Goal: Task Accomplishment & Management: Manage account settings

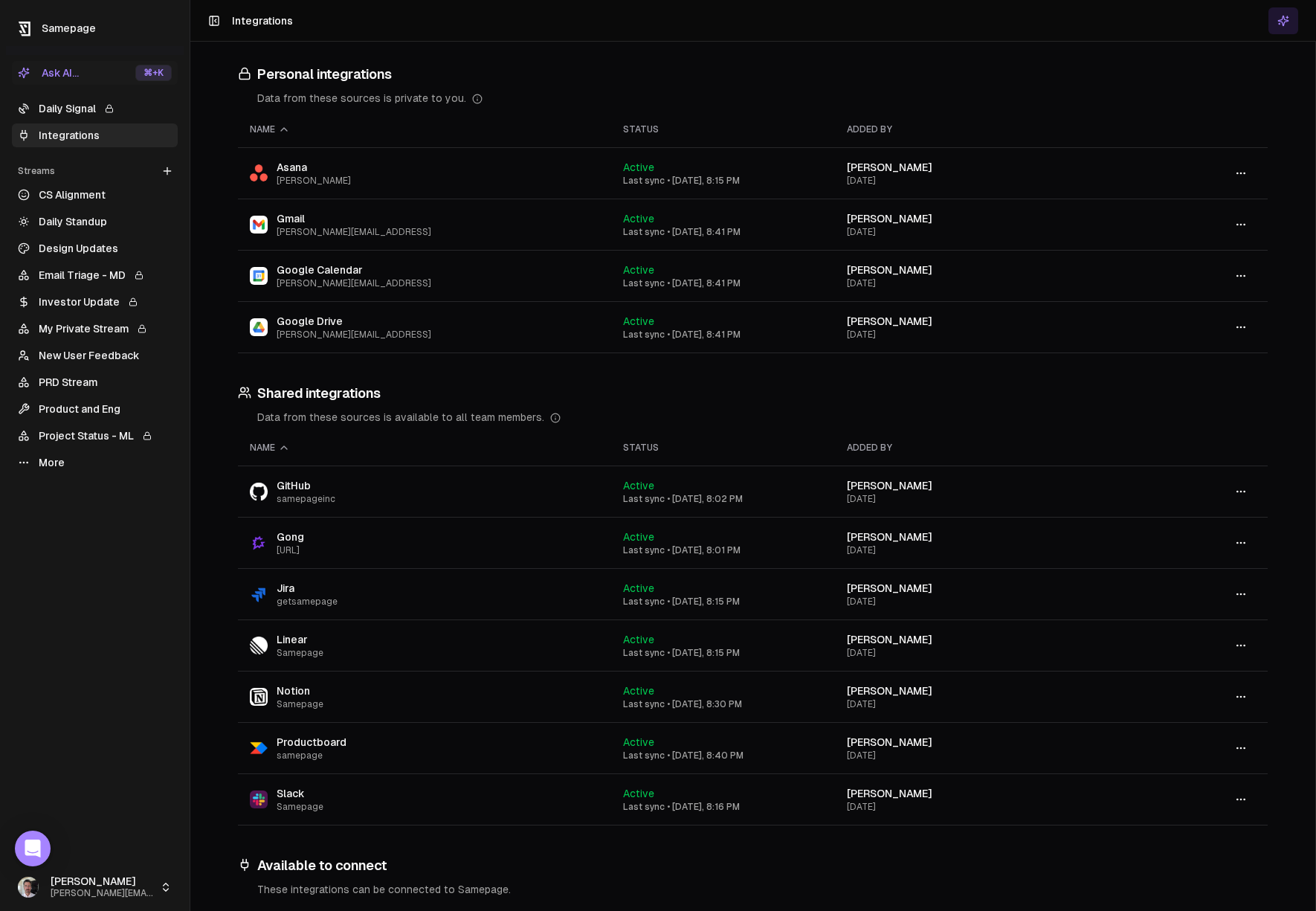
scroll to position [18, 0]
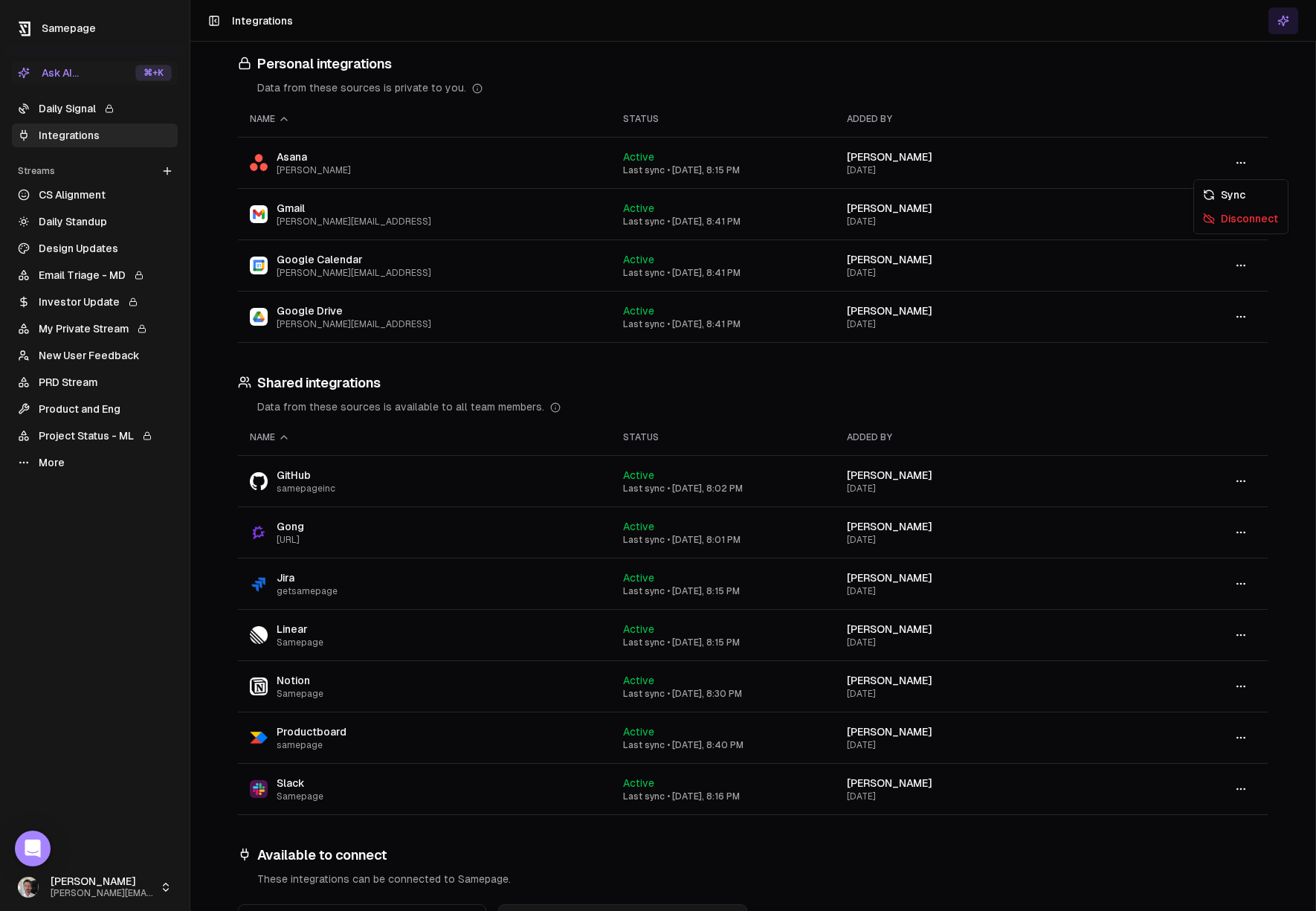
click at [1242, 165] on icon "button" at bounding box center [1241, 163] width 12 height 12
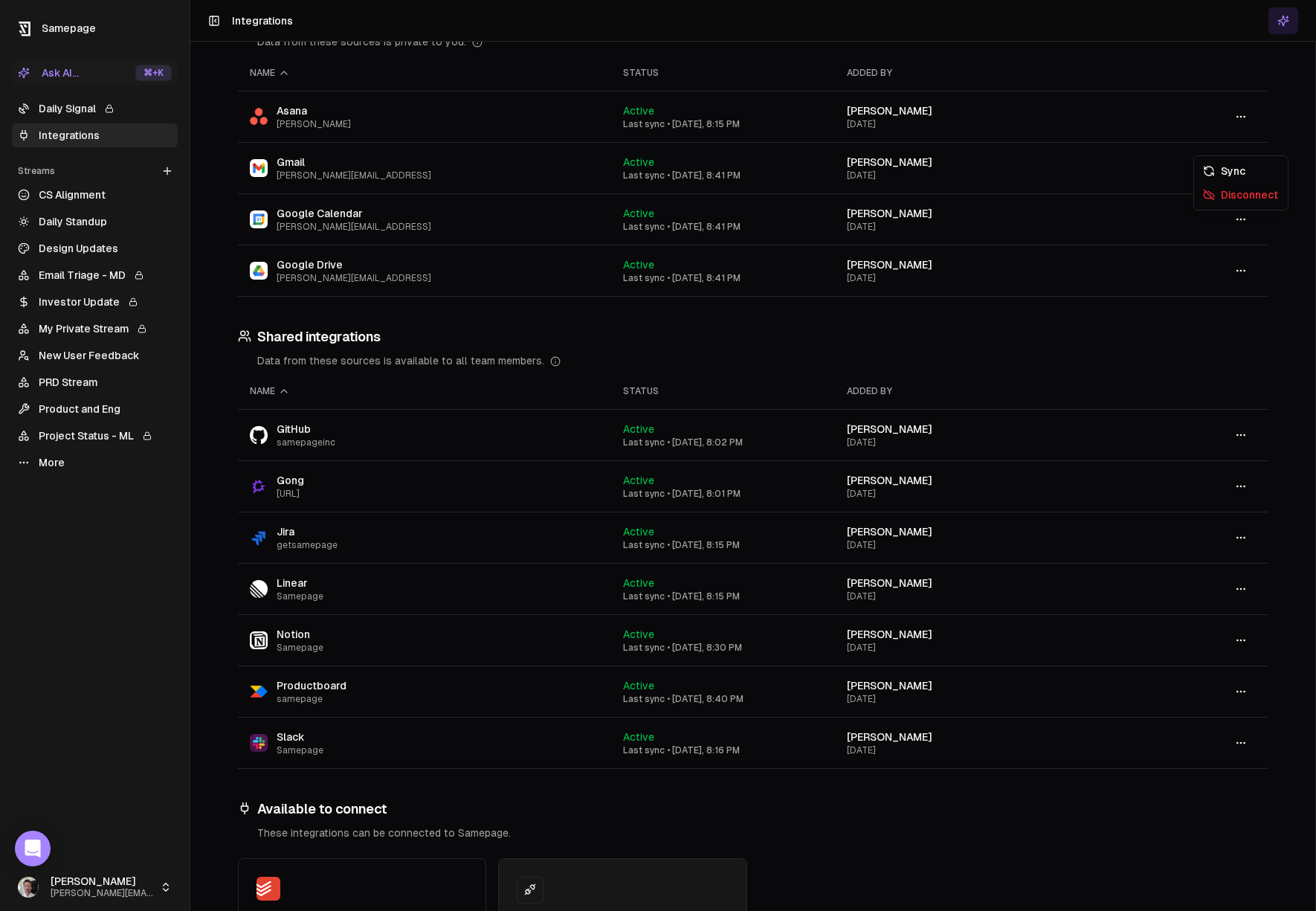
scroll to position [207, 0]
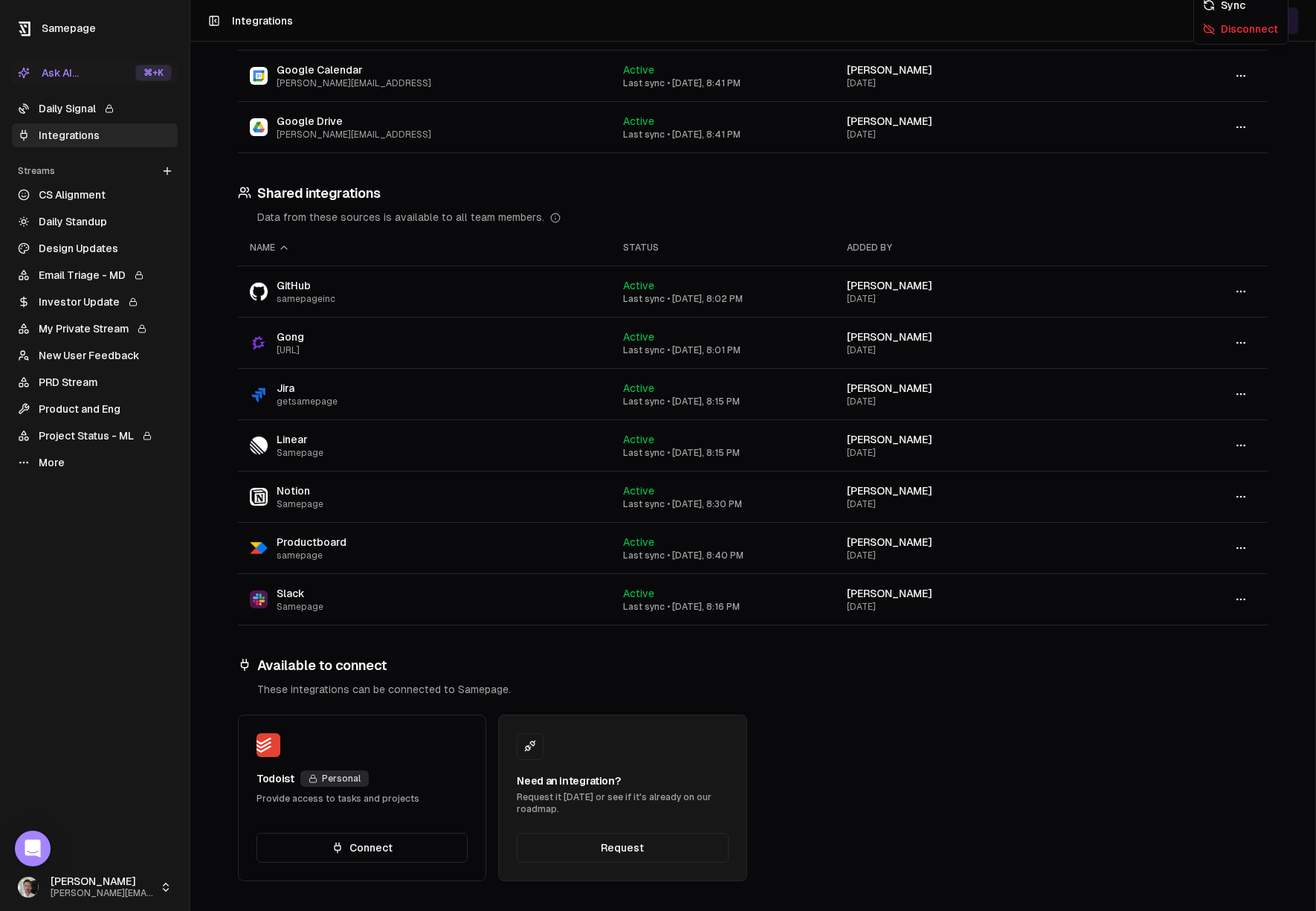
click at [1244, 544] on icon "button" at bounding box center [1241, 548] width 12 height 12
click at [1240, 598] on div "Disconnect" at bounding box center [1241, 604] width 88 height 24
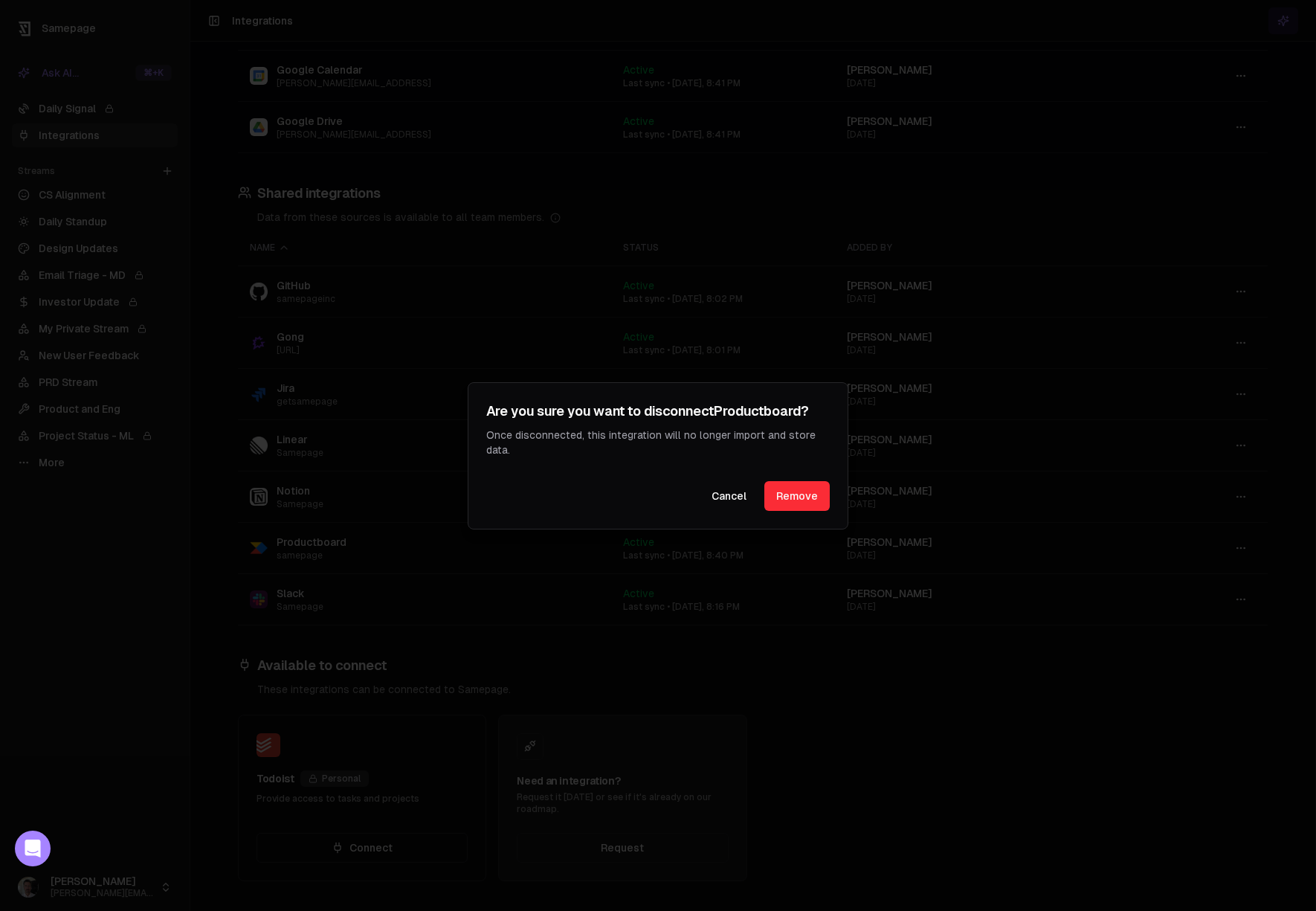
click at [819, 497] on button "Remove" at bounding box center [798, 496] width 66 height 29
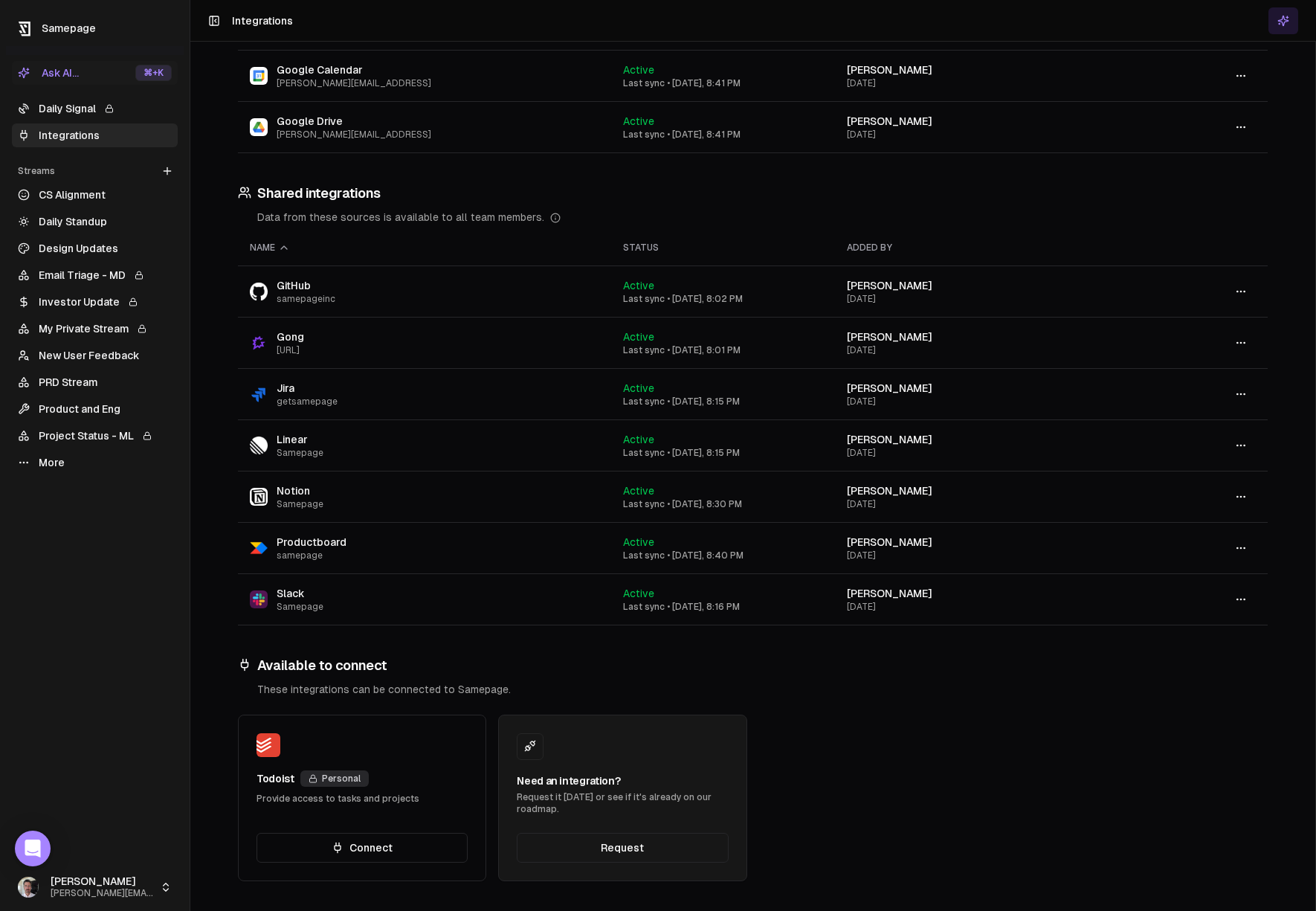
scroll to position [156, 0]
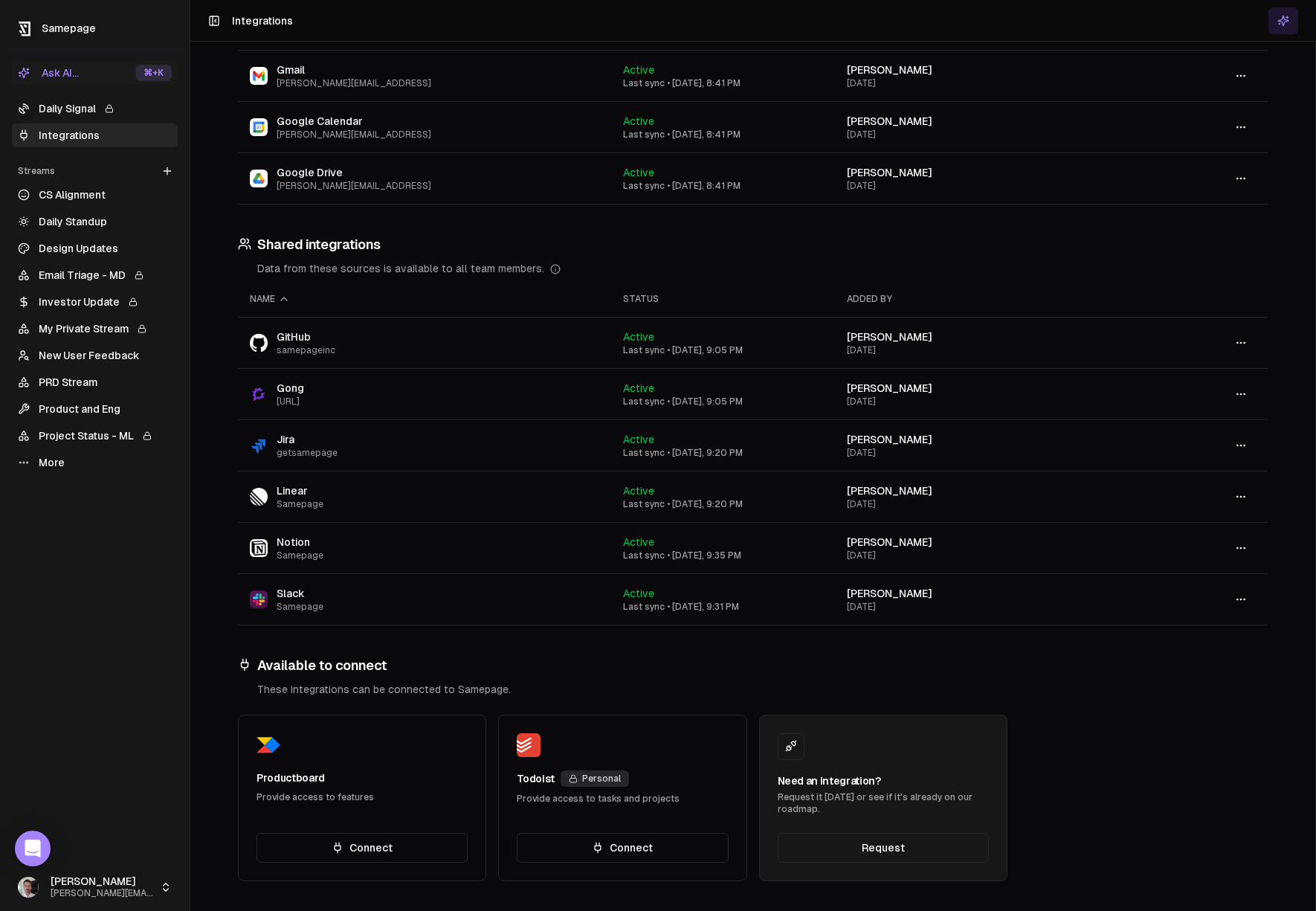
click at [309, 779] on div "Productboard" at bounding box center [290, 777] width 68 height 15
click at [83, 190] on link "CS Alignment" at bounding box center [95, 195] width 166 height 24
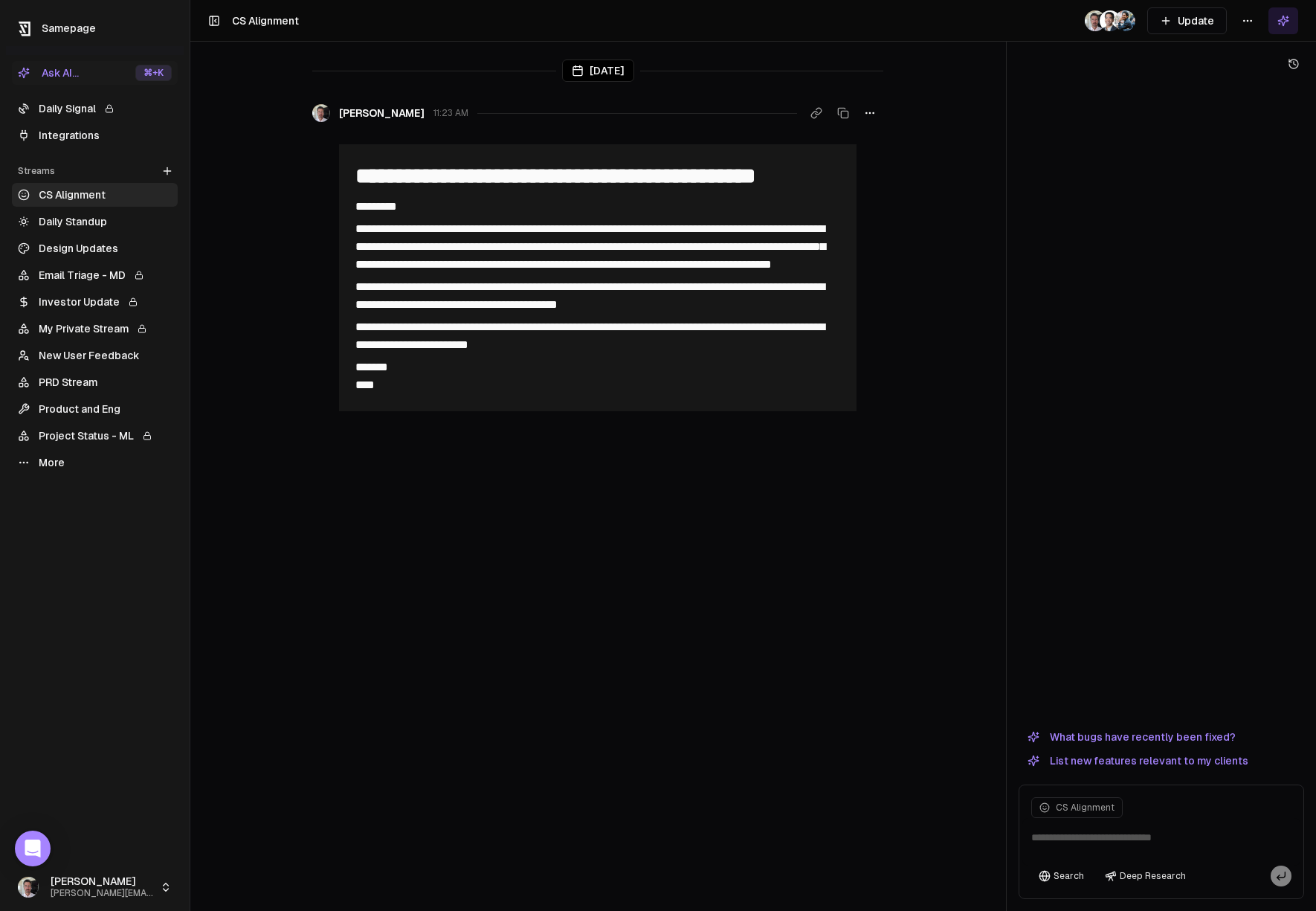
click at [1249, 20] on html "**********" at bounding box center [658, 456] width 1316 height 911
click at [1268, 50] on div "Edit stream" at bounding box center [1247, 53] width 99 height 24
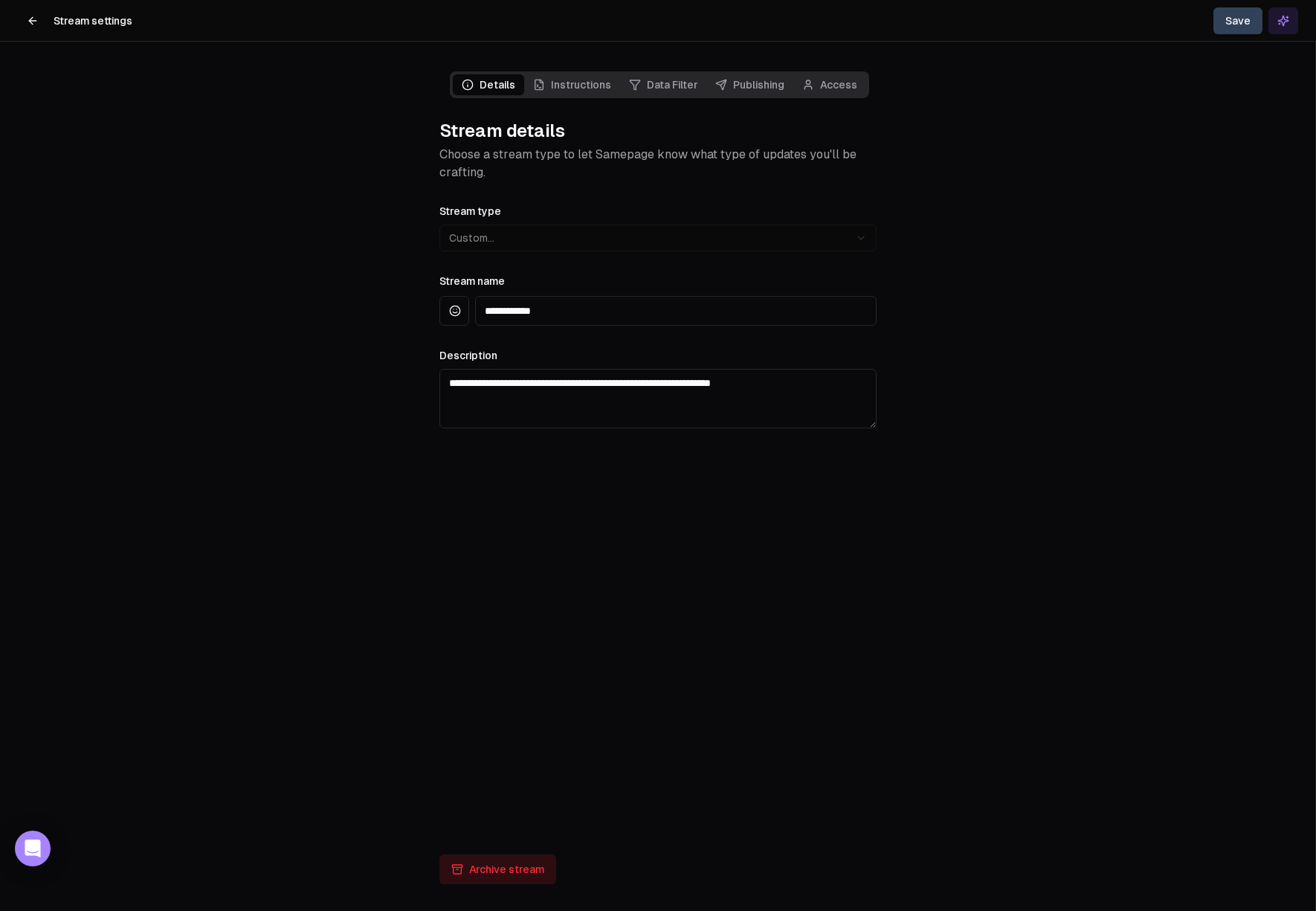
click at [35, 21] on icon at bounding box center [33, 21] width 12 height 12
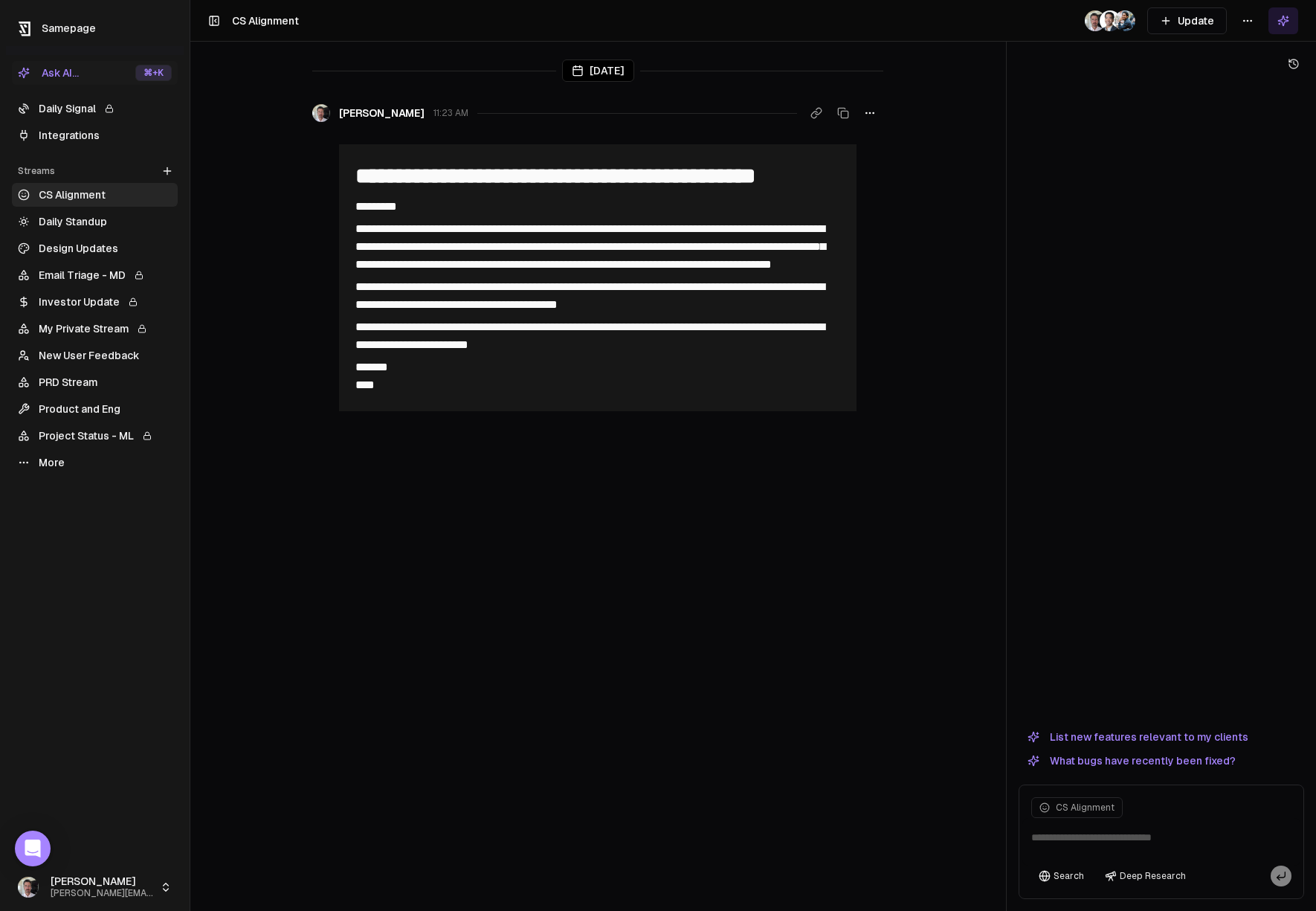
click at [81, 884] on html "**********" at bounding box center [658, 456] width 1316 height 911
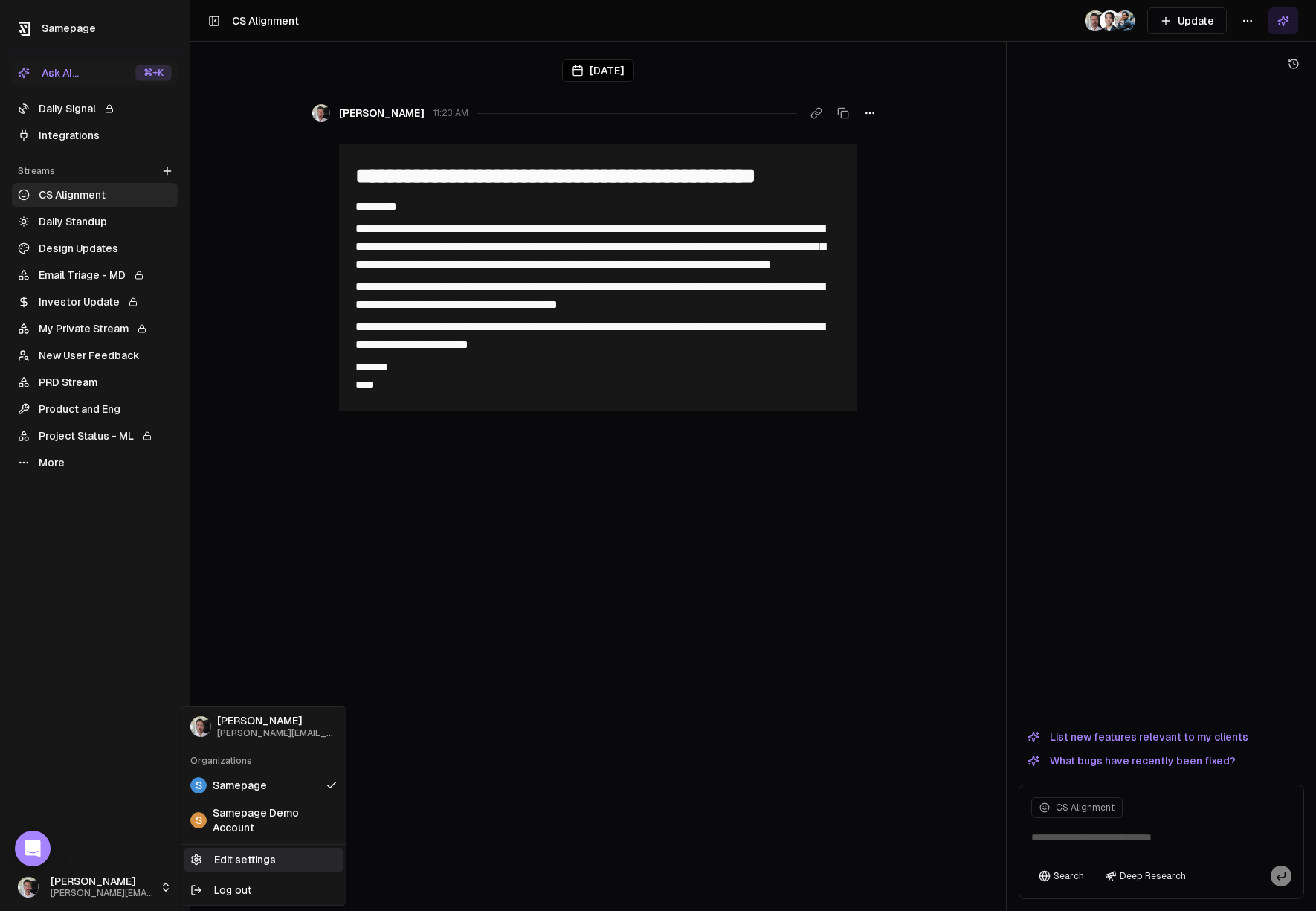
click at [237, 856] on link "Edit settings" at bounding box center [263, 860] width 158 height 24
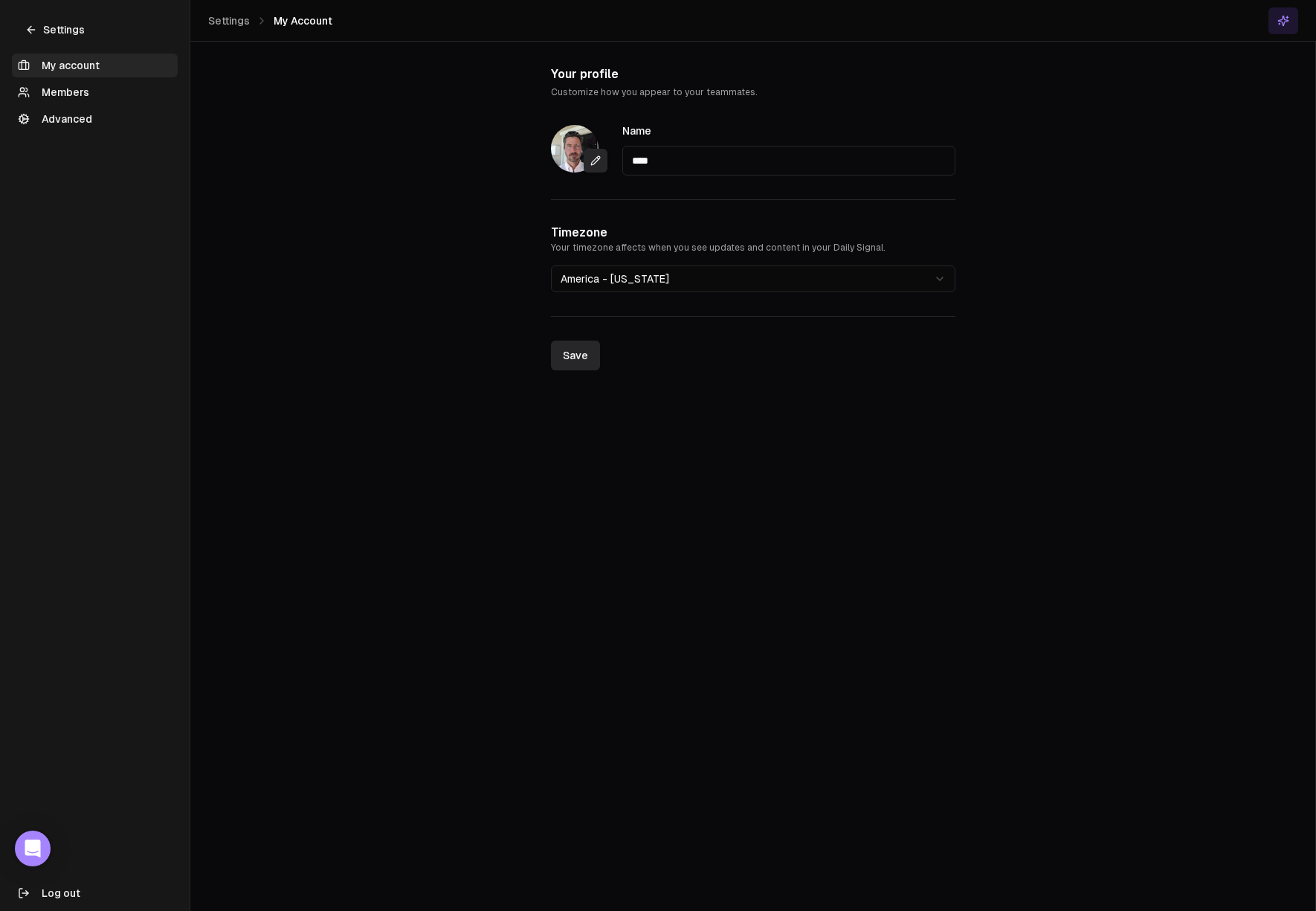
click at [73, 113] on link "Advanced" at bounding box center [95, 119] width 166 height 24
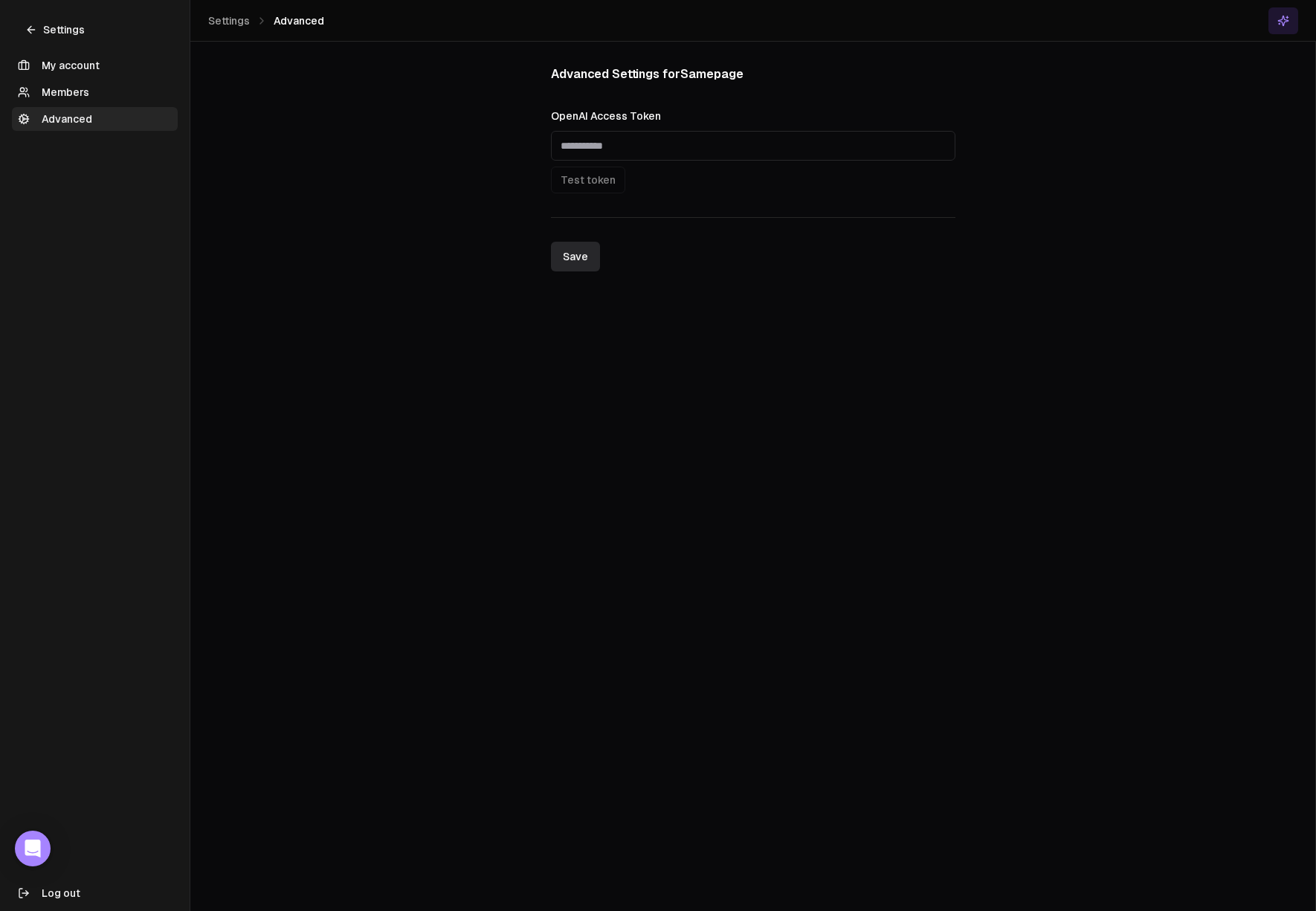
click at [588, 176] on div "Test token" at bounding box center [753, 180] width 404 height 27
click at [640, 145] on input "OpenAI Access Token" at bounding box center [753, 145] width 404 height 29
type input "**********"
click at [590, 187] on button "Test token" at bounding box center [588, 180] width 74 height 27
